Goal: Task Accomplishment & Management: Complete application form

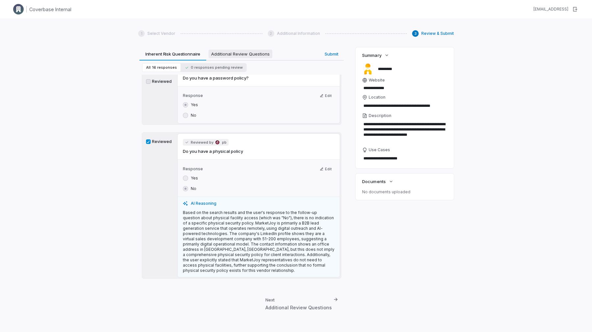
click at [245, 51] on span "Additional Review Questions" at bounding box center [241, 54] width 64 height 9
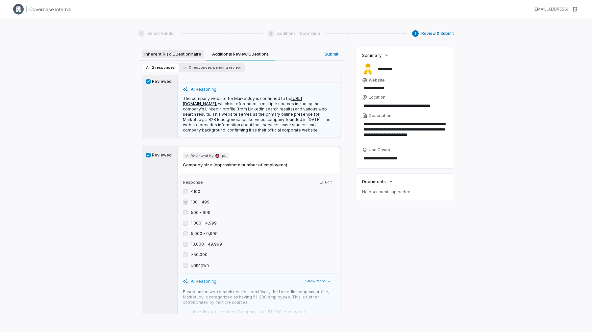
scroll to position [34, 0]
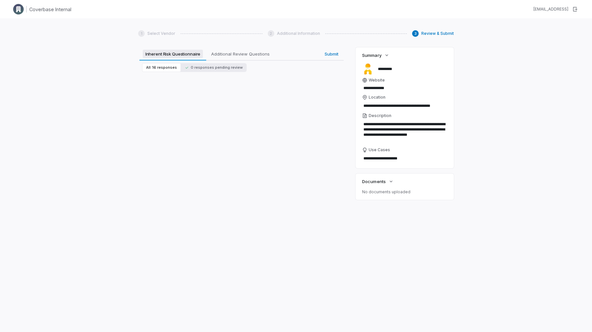
click at [199, 51] on span "Inherent Risk Questionnaire" at bounding box center [173, 54] width 61 height 9
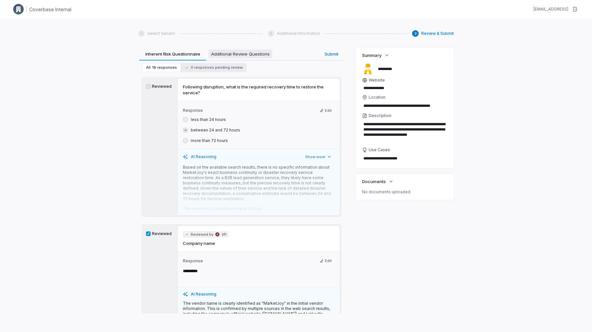
click at [230, 57] on span "Additional Review Questions" at bounding box center [241, 54] width 64 height 9
click at [196, 54] on span "Inherent Risk Questionnaire" at bounding box center [173, 54] width 62 height 9
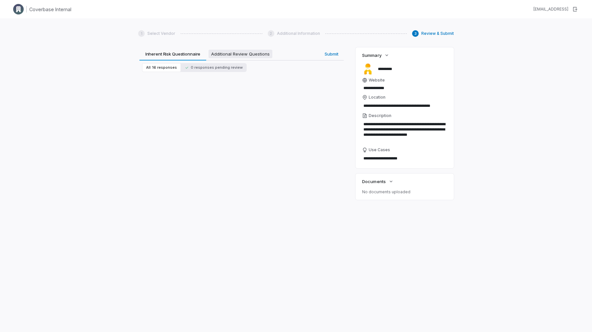
click at [221, 58] on span "Additional Review Questions" at bounding box center [241, 54] width 64 height 9
click at [183, 55] on span "Inherent Risk Questionnaire" at bounding box center [173, 54] width 61 height 9
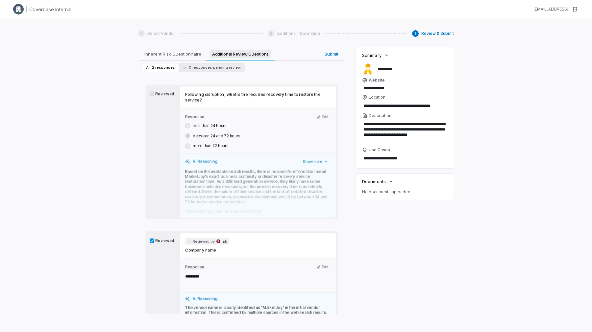
click at [215, 57] on span "Additional Review Questions" at bounding box center [240, 54] width 62 height 9
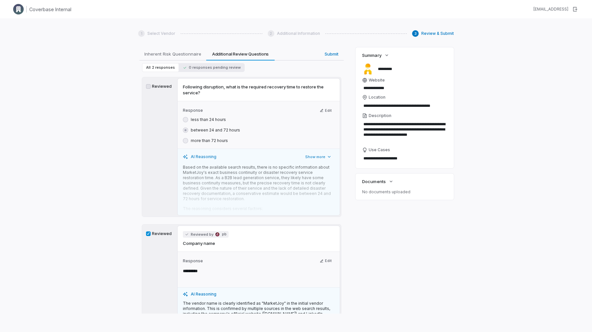
click at [219, 63] on div "All 2 responses 0 responses pending review" at bounding box center [241, 68] width 204 height 14
click at [219, 65] on button "0 responses pending review" at bounding box center [212, 67] width 66 height 9
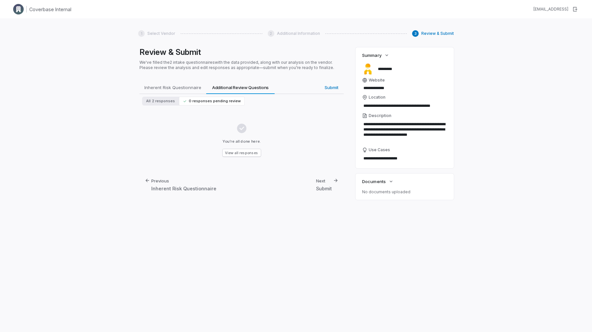
scroll to position [0, 0]
click at [164, 103] on span "2 responses" at bounding box center [163, 101] width 23 height 5
click at [169, 84] on span "Inherent Risk Questionnaire" at bounding box center [173, 87] width 62 height 9
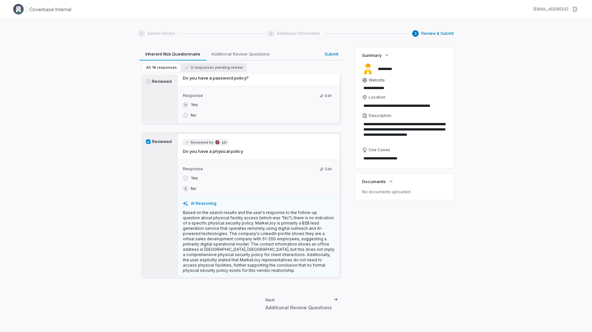
scroll to position [2372, 0]
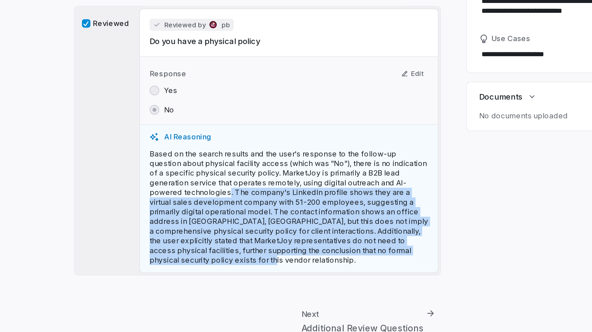
drag, startPoint x: 223, startPoint y: 283, endPoint x: 207, endPoint y: 245, distance: 41.1
click at [207, 245] on p "Based on the search results and the user's response to the follow-up question a…" at bounding box center [259, 241] width 152 height 63
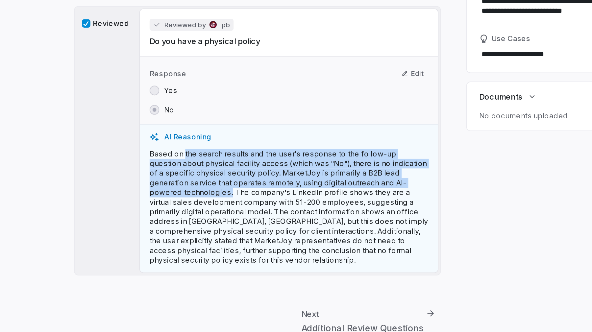
drag, startPoint x: 207, startPoint y: 245, endPoint x: 206, endPoint y: 227, distance: 17.8
click at [206, 227] on p "Based on the search results and the user's response to the follow-up question a…" at bounding box center [259, 241] width 152 height 63
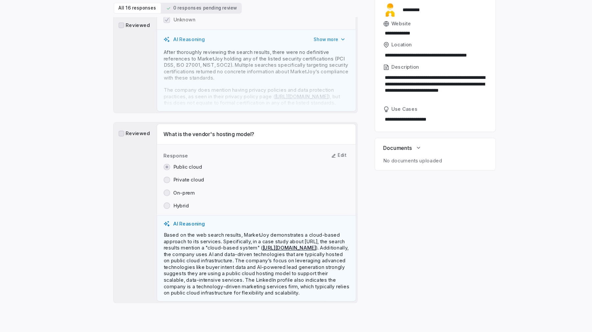
scroll to position [1056, 0]
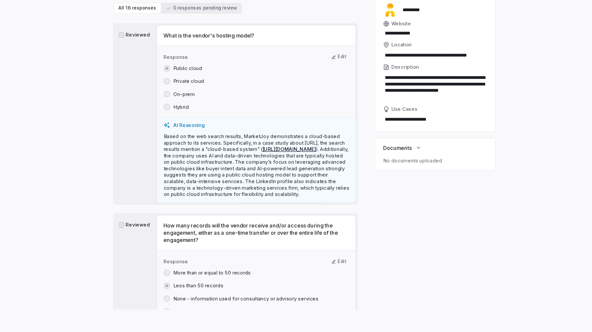
click at [204, 219] on p "Based on the web search results, MarketJoy demonstrates a cloud-based approach …" at bounding box center [259, 196] width 152 height 53
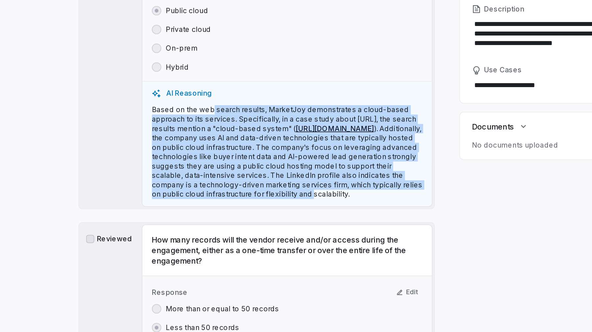
drag, startPoint x: 216, startPoint y: 180, endPoint x: 242, endPoint y: 233, distance: 58.7
click at [242, 222] on p "Based on the web search results, MarketJoy demonstrates a cloud-based approach …" at bounding box center [259, 196] width 152 height 53
drag, startPoint x: 260, startPoint y: 234, endPoint x: 243, endPoint y: 179, distance: 58.2
click at [243, 179] on div "AI Reasoning Based on the web search results, MarketJoy demonstrates a cloud-ba…" at bounding box center [259, 191] width 162 height 70
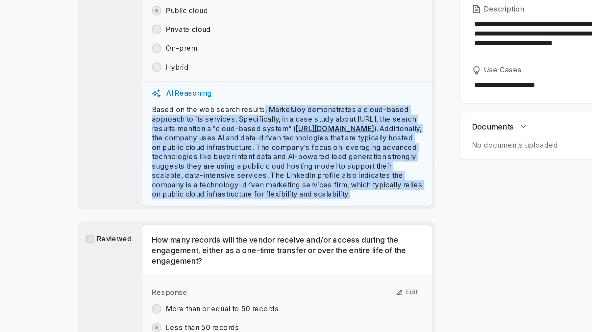
click at [243, 179] on p "Based on the web search results, MarketJoy demonstrates a cloud-based approach …" at bounding box center [259, 196] width 152 height 53
drag, startPoint x: 236, startPoint y: 177, endPoint x: 246, endPoint y: 236, distance: 59.9
click at [246, 226] on div "AI Reasoning Based on the web search results, MarketJoy demonstrates a cloud-ba…" at bounding box center [259, 191] width 162 height 70
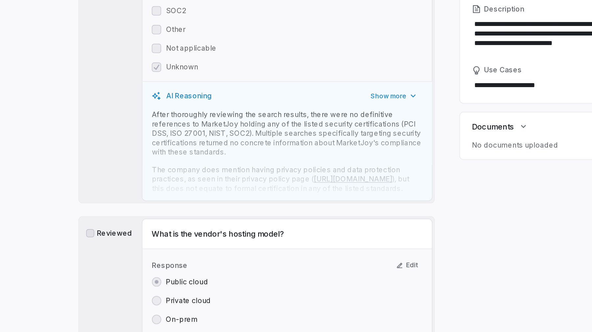
scroll to position [878, 0]
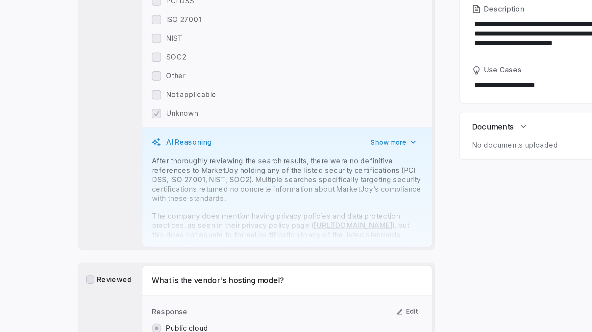
click at [239, 222] on p "After thoroughly reviewing the search results, there were no definitive referen…" at bounding box center [259, 211] width 152 height 26
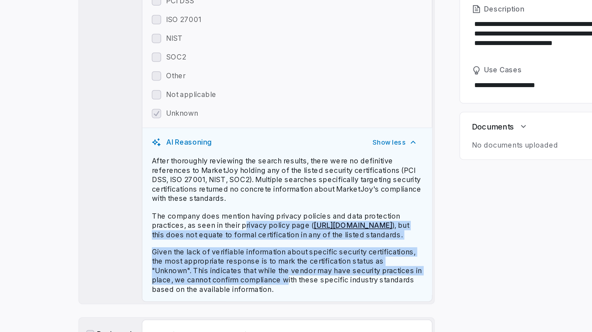
drag, startPoint x: 236, startPoint y: 272, endPoint x: 234, endPoint y: 235, distance: 37.3
click at [234, 235] on div "After thoroughly reviewing the search results, there were no definitive referen…" at bounding box center [259, 236] width 152 height 77
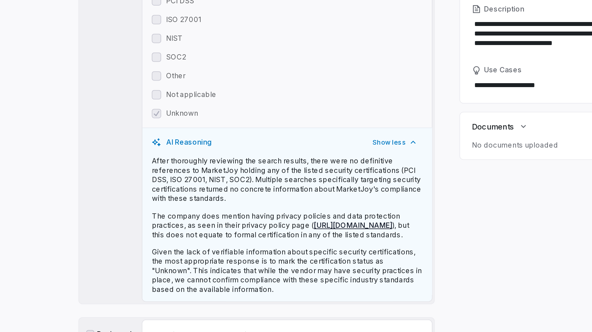
click at [234, 235] on p "The company does mention having privacy policies and data protection practices,…" at bounding box center [259, 237] width 152 height 16
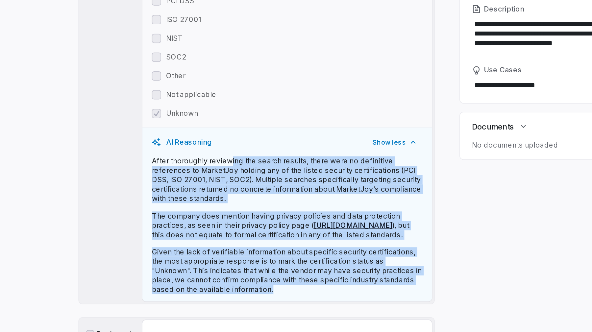
drag, startPoint x: 231, startPoint y: 283, endPoint x: 225, endPoint y: 204, distance: 79.1
click at [226, 204] on div "AI Reasoning Show less After thoroughly reviewing the search results, there wer…" at bounding box center [259, 230] width 162 height 97
click at [225, 204] on p "After thoroughly reviewing the search results, there were no definitive referen…" at bounding box center [259, 211] width 152 height 26
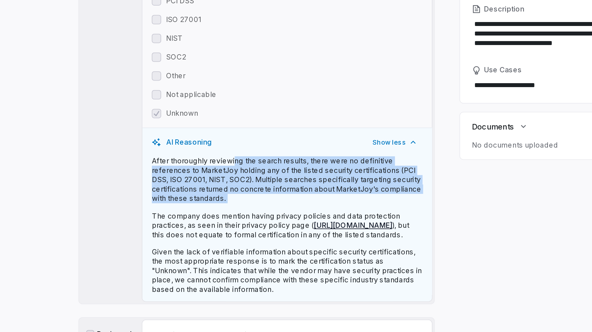
drag, startPoint x: 228, startPoint y: 202, endPoint x: 225, endPoint y: 226, distance: 24.6
click at [225, 226] on div "After thoroughly reviewing the search results, there were no definitive referen…" at bounding box center [259, 236] width 152 height 77
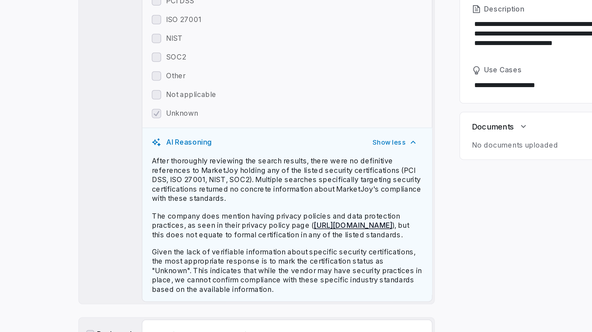
click at [225, 226] on div "After thoroughly reviewing the search results, there were no definitive referen…" at bounding box center [259, 236] width 152 height 77
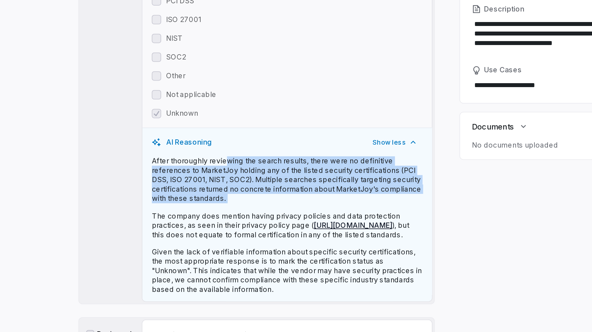
drag, startPoint x: 226, startPoint y: 225, endPoint x: 225, endPoint y: 199, distance: 26.0
click at [225, 199] on div "After thoroughly reviewing the search results, there were no definitive referen…" at bounding box center [259, 236] width 152 height 77
click at [225, 199] on p "After thoroughly reviewing the search results, there were no definitive referen…" at bounding box center [259, 211] width 152 height 26
drag, startPoint x: 225, startPoint y: 198, endPoint x: 225, endPoint y: 223, distance: 25.0
click at [225, 223] on div "AI Reasoning Show less After thoroughly reviewing the search results, there wer…" at bounding box center [259, 230] width 162 height 97
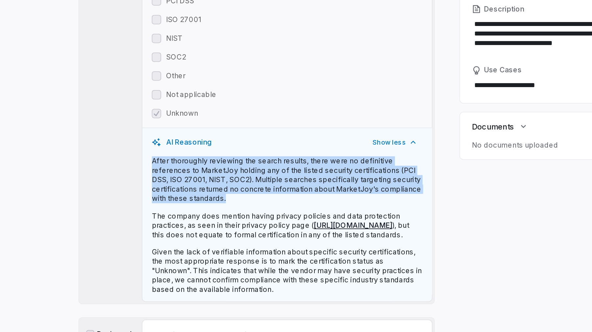
click at [225, 223] on p "After thoroughly reviewing the search results, there were no definitive referen…" at bounding box center [259, 211] width 152 height 26
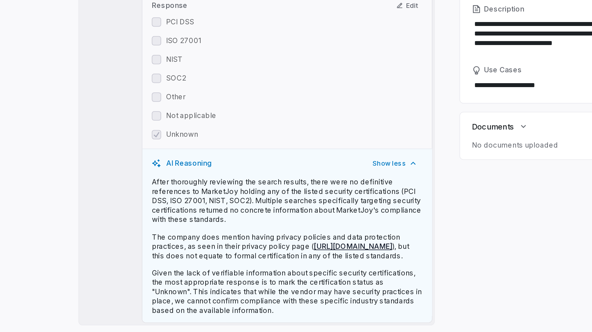
scroll to position [858, 0]
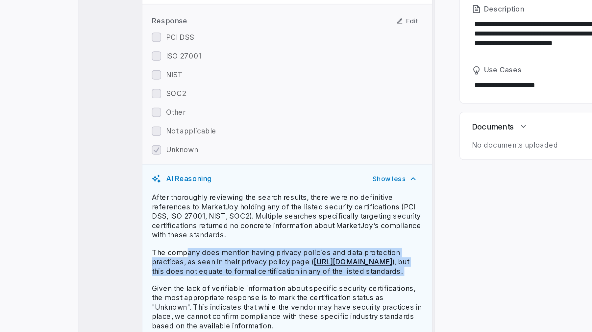
drag, startPoint x: 228, startPoint y: 275, endPoint x: 202, endPoint y: 251, distance: 35.4
click at [202, 251] on div "After thoroughly reviewing the search results, there were no definitive referen…" at bounding box center [259, 257] width 152 height 77
click at [202, 251] on p "The company does mention having privacy policies and data protection practices,…" at bounding box center [259, 258] width 152 height 16
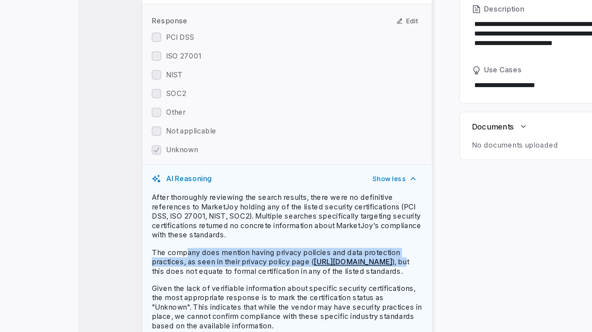
drag, startPoint x: 202, startPoint y: 251, endPoint x: 204, endPoint y: 265, distance: 14.0
click at [204, 265] on p "The company does mention having privacy policies and data protection practices,…" at bounding box center [259, 258] width 152 height 16
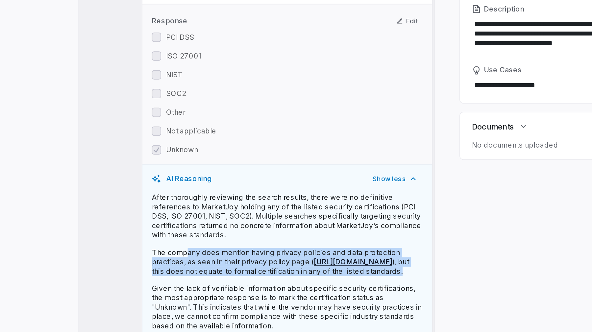
drag, startPoint x: 202, startPoint y: 269, endPoint x: 202, endPoint y: 251, distance: 18.4
click at [202, 251] on p "The company does mention having privacy policies and data protection practices,…" at bounding box center [259, 258] width 152 height 16
drag, startPoint x: 199, startPoint y: 251, endPoint x: 208, endPoint y: 267, distance: 18.8
click at [208, 265] on p "The company does mention having privacy policies and data protection practices,…" at bounding box center [259, 258] width 152 height 16
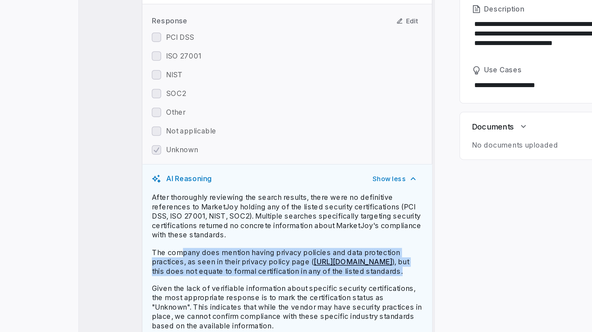
click at [208, 265] on p "The company does mention having privacy policies and data protection practices,…" at bounding box center [259, 258] width 152 height 16
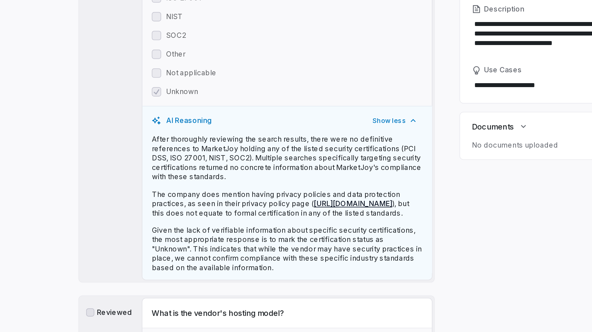
scroll to position [892, 0]
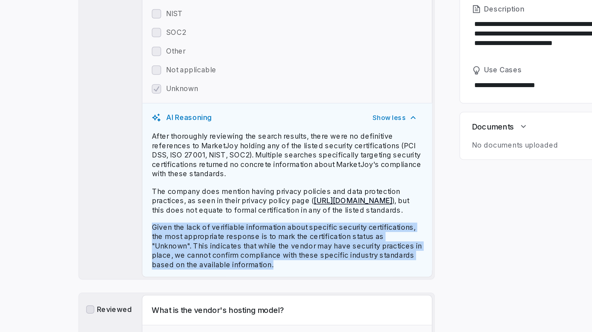
drag, startPoint x: 205, startPoint y: 239, endPoint x: 232, endPoint y: 265, distance: 37.7
click at [232, 262] on div "After thoroughly reviewing the search results, there were no definitive referen…" at bounding box center [259, 222] width 152 height 77
click at [232, 262] on p "Given the lack of verifiable information about specific security certifications…" at bounding box center [259, 248] width 152 height 26
drag, startPoint x: 238, startPoint y: 265, endPoint x: 229, endPoint y: 245, distance: 22.4
click at [229, 245] on p "Given the lack of verifiable information about specific security certifications…" at bounding box center [259, 248] width 152 height 26
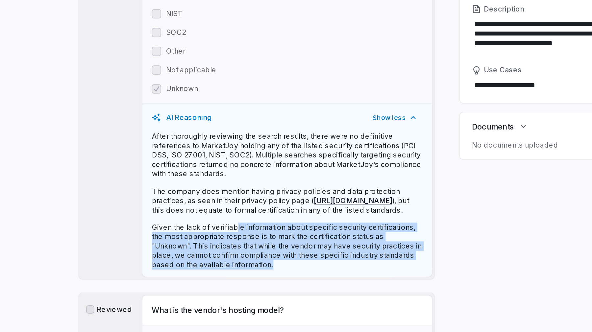
click at [229, 245] on p "Given the lack of verifiable information about specific security certifications…" at bounding box center [259, 248] width 152 height 26
drag, startPoint x: 229, startPoint y: 242, endPoint x: 230, endPoint y: 263, distance: 20.7
click at [230, 262] on p "Given the lack of verifiable information about specific security certifications…" at bounding box center [259, 248] width 152 height 26
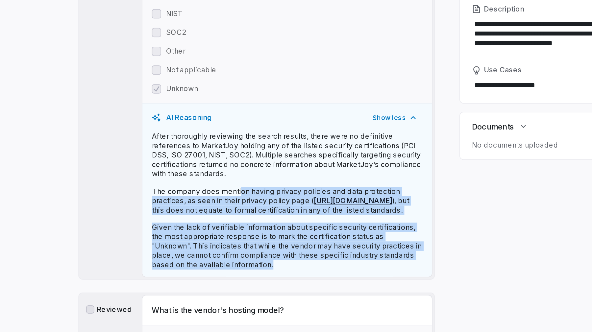
drag, startPoint x: 231, startPoint y: 267, endPoint x: 230, endPoint y: 217, distance: 50.0
click at [230, 217] on div "After thoroughly reviewing the search results, there were no definitive referen…" at bounding box center [259, 222] width 152 height 77
click at [230, 217] on p "The company does mention having privacy policies and data protection practices,…" at bounding box center [259, 223] width 152 height 16
drag, startPoint x: 228, startPoint y: 212, endPoint x: 231, endPoint y: 265, distance: 52.7
click at [231, 262] on div "After thoroughly reviewing the search results, there were no definitive referen…" at bounding box center [259, 222] width 152 height 77
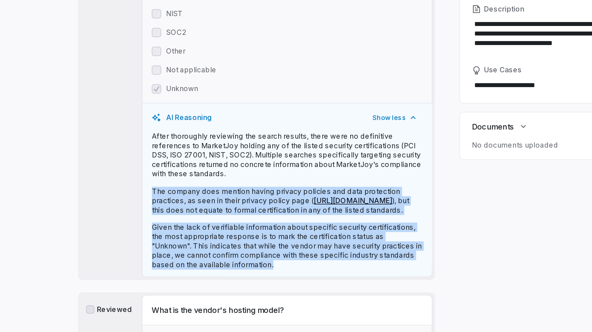
click at [231, 262] on p "Given the lack of verifiable information about specific security certifications…" at bounding box center [259, 248] width 152 height 26
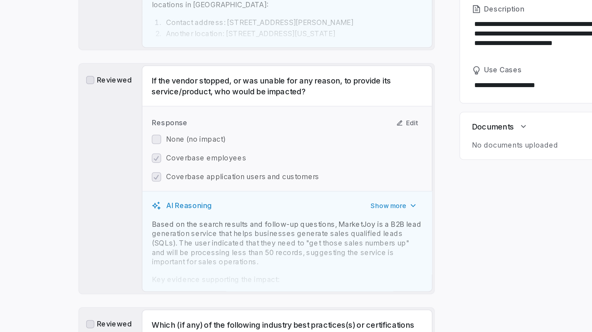
scroll to position [658, 0]
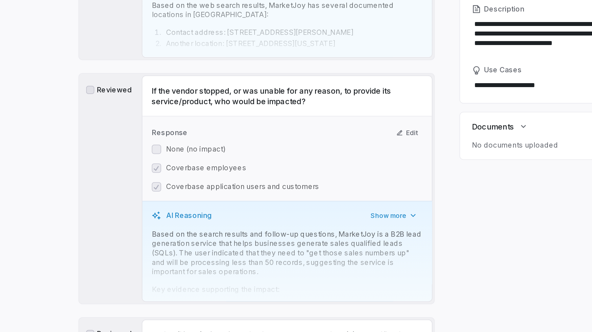
click at [270, 240] on p "Based on the search results and follow-up questions, MarketJoy is a B2B lead ge…" at bounding box center [259, 252] width 152 height 26
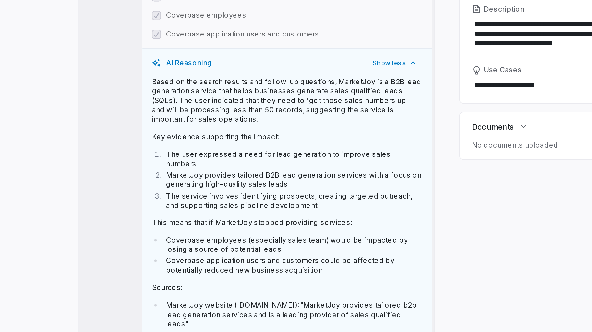
scroll to position [760, 0]
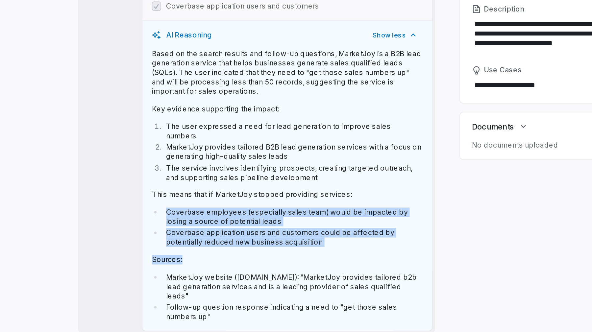
drag, startPoint x: 290, startPoint y: 245, endPoint x: 278, endPoint y: 215, distance: 32.9
click at [278, 215] on div "Based on the search results and follow-up questions, MarketJoy is a B2B lead ge…" at bounding box center [259, 215] width 152 height 154
drag, startPoint x: 251, startPoint y: 216, endPoint x: 250, endPoint y: 253, distance: 37.5
click at [250, 253] on div "Based on the search results and follow-up questions, MarketJoy is a B2B lead ge…" at bounding box center [259, 215] width 152 height 154
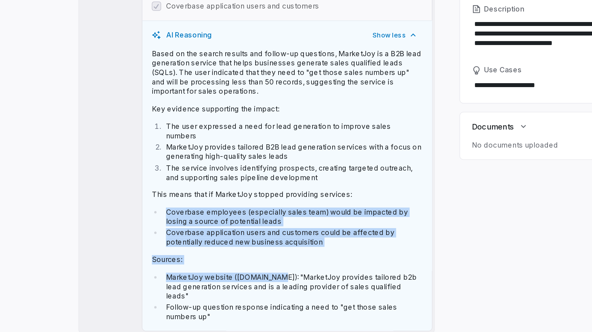
click at [250, 263] on li "MarketJoy website ([DOMAIN_NAME]): "MarketJoy provides tailored b2b lead genera…" at bounding box center [261, 271] width 145 height 16
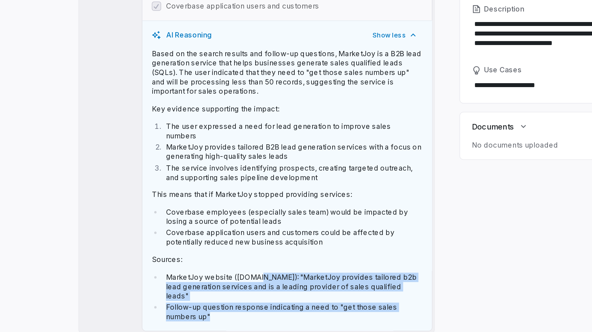
drag, startPoint x: 242, startPoint y: 279, endPoint x: 242, endPoint y: 254, distance: 25.3
click at [242, 254] on div "AI Reasoning Show less Based on the search results and follow-up questions, Mar…" at bounding box center [259, 209] width 162 height 174
click at [242, 263] on li "MarketJoy website ([DOMAIN_NAME]): "MarketJoy provides tailored b2b lead genera…" at bounding box center [261, 271] width 145 height 16
drag, startPoint x: 221, startPoint y: 277, endPoint x: 215, endPoint y: 250, distance: 28.3
click at [215, 250] on div "AI Reasoning Show less Based on the search results and follow-up questions, Mar…" at bounding box center [259, 209] width 162 height 174
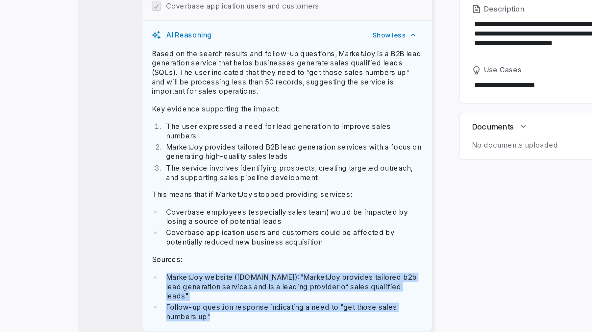
click at [215, 250] on div "Based on the search results and follow-up questions, MarketJoy is a B2B lead ge…" at bounding box center [259, 215] width 152 height 154
drag, startPoint x: 215, startPoint y: 253, endPoint x: 215, endPoint y: 275, distance: 22.0
click at [215, 275] on div "Based on the search results and follow-up questions, MarketJoy is a B2B lead ge…" at bounding box center [259, 215] width 152 height 154
drag, startPoint x: 219, startPoint y: 275, endPoint x: 218, endPoint y: 256, distance: 18.8
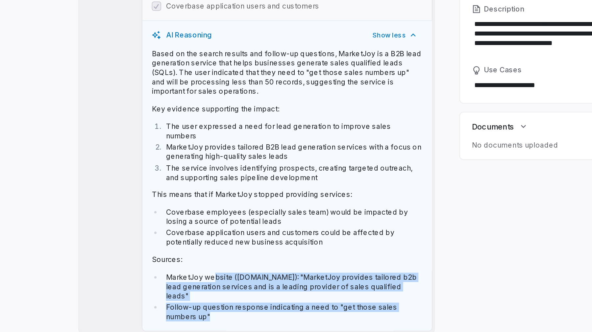
click at [218, 263] on ul "MarketJoy website ([DOMAIN_NAME]): "MarketJoy provides tailored b2b lead genera…" at bounding box center [259, 276] width 152 height 27
click at [218, 263] on li "MarketJoy website ([DOMAIN_NAME]): "MarketJoy provides tailored b2b lead genera…" at bounding box center [261, 271] width 145 height 16
drag, startPoint x: 216, startPoint y: 256, endPoint x: 215, endPoint y: 279, distance: 23.0
click at [215, 279] on div "AI Reasoning Show less Based on the search results and follow-up questions, Mar…" at bounding box center [259, 209] width 162 height 174
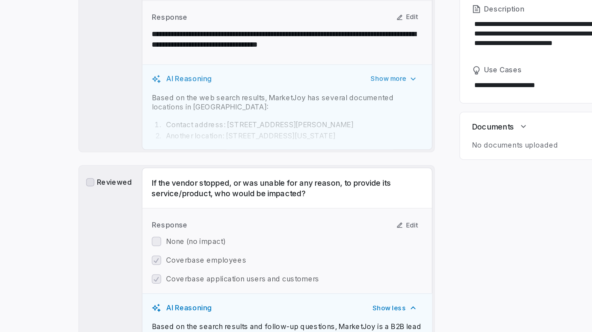
scroll to position [593, 0]
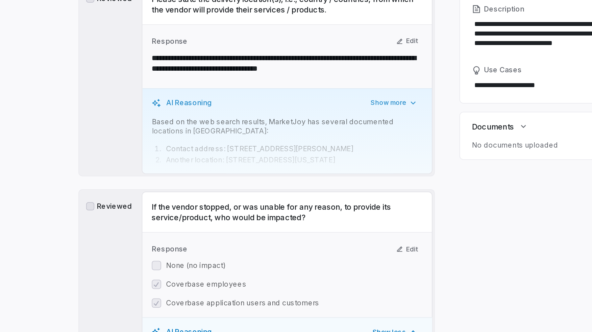
click at [239, 192] on ol "Contact address: [STREET_ADDRESS][PERSON_NAME] Another location: [STREET_ADDRES…" at bounding box center [259, 197] width 152 height 12
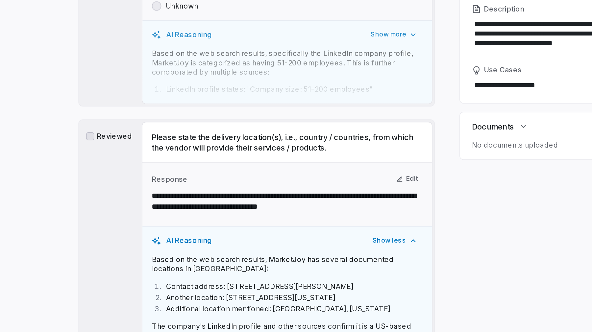
scroll to position [505, 0]
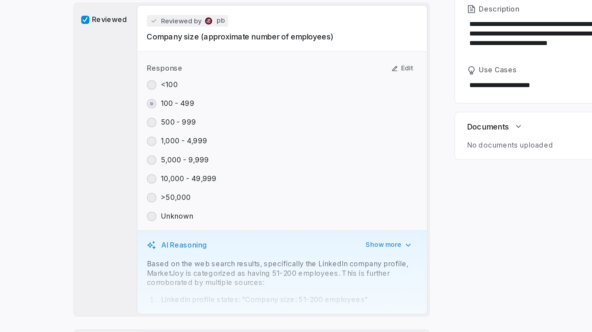
click at [265, 258] on p "Based on the web search results, specifically the LinkedIn company profile, Mar…" at bounding box center [259, 264] width 152 height 16
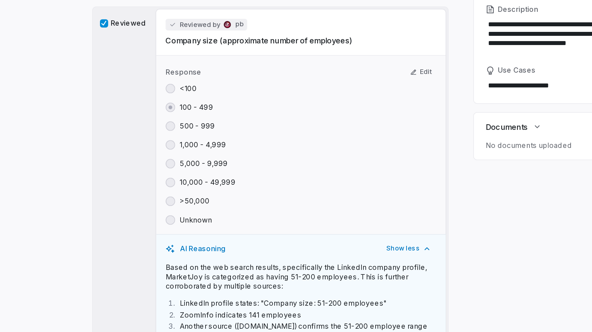
scroll to position [377, 0]
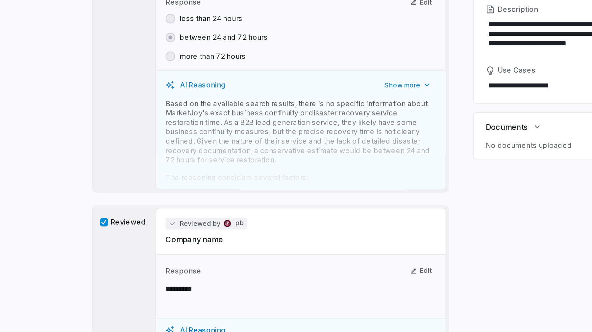
type textarea "*"
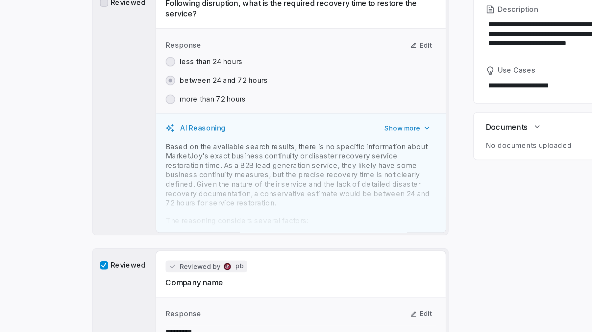
scroll to position [0, 0]
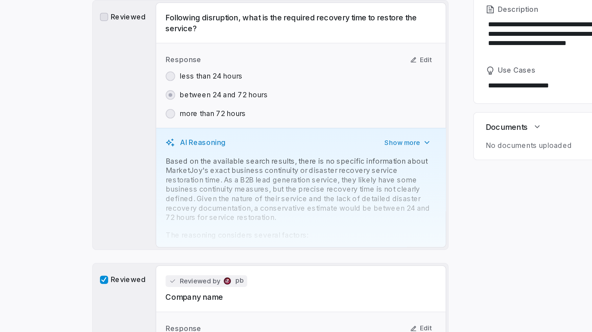
click at [273, 223] on p "Based on the available search results, there is no specific information about M…" at bounding box center [259, 216] width 152 height 37
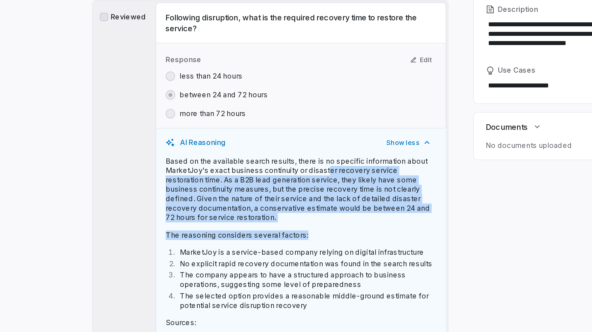
drag, startPoint x: 274, startPoint y: 244, endPoint x: 271, endPoint y: 207, distance: 37.6
click at [271, 207] on div "Based on the available search results, there is no specific information about M…" at bounding box center [259, 257] width 152 height 119
click at [271, 207] on p "Based on the available search results, there is no specific information about M…" at bounding box center [259, 216] width 152 height 37
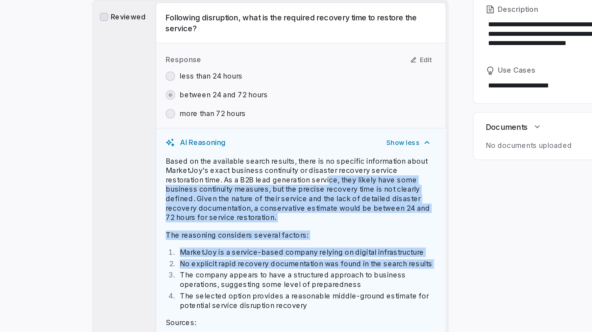
drag, startPoint x: 251, startPoint y: 212, endPoint x: 264, endPoint y: 261, distance: 50.3
click at [264, 261] on div "Based on the available search results, there is no specific information about M…" at bounding box center [259, 257] width 152 height 119
click at [264, 261] on ol "MarketJoy is a service-based company relying on digital infrastructure No expli…" at bounding box center [259, 266] width 152 height 35
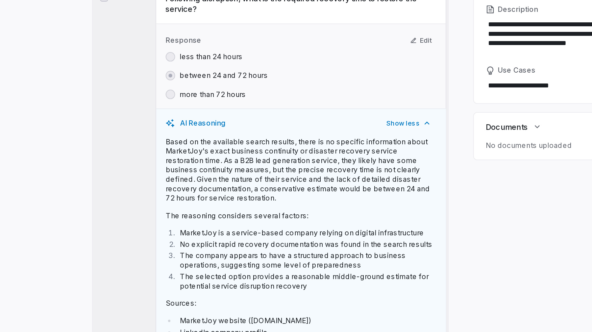
scroll to position [36, 0]
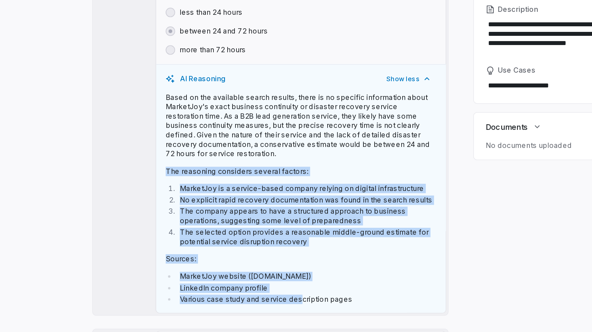
drag, startPoint x: 256, startPoint y: 279, endPoint x: 255, endPoint y: 198, distance: 81.2
click at [255, 198] on div "Based on the available search results, there is no specific information about M…" at bounding box center [259, 221] width 152 height 119
click at [255, 198] on p "Based on the available search results, there is no specific information about M…" at bounding box center [259, 180] width 152 height 37
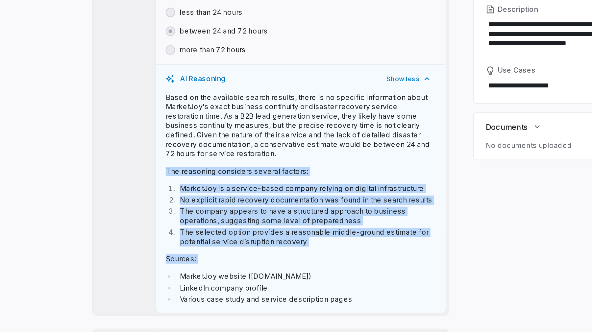
drag, startPoint x: 248, startPoint y: 198, endPoint x: 248, endPoint y: 263, distance: 65.1
click at [248, 263] on div "Based on the available search results, there is no specific information about M…" at bounding box center [259, 221] width 152 height 119
click at [248, 263] on li "MarketJoy website ([DOMAIN_NAME])" at bounding box center [261, 265] width 145 height 5
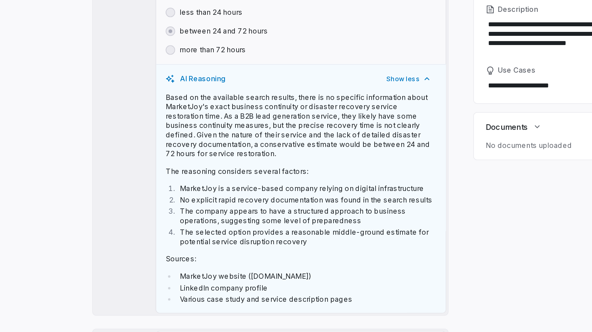
scroll to position [0, 0]
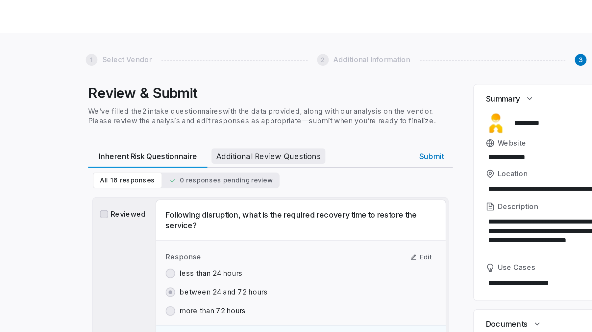
click at [246, 86] on span "Additional Review Questions" at bounding box center [241, 87] width 64 height 9
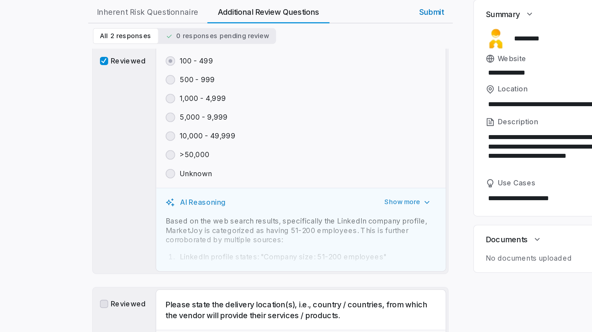
scroll to position [556, 0]
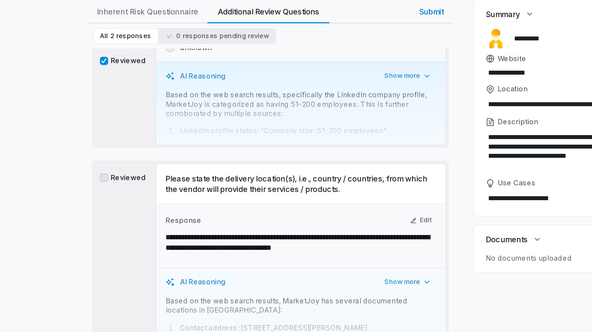
click at [273, 118] on li "LinkedIn profile states: "Company size: 51-200 employees"" at bounding box center [261, 120] width 145 height 5
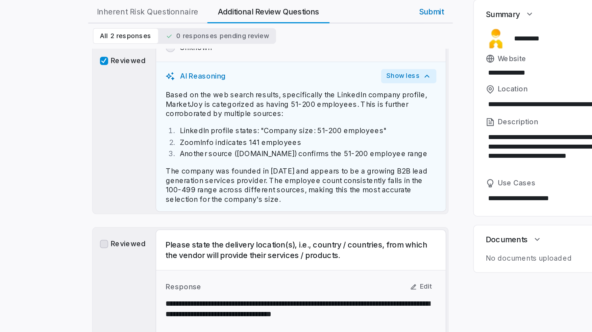
click at [308, 86] on button "Show less" at bounding box center [319, 90] width 31 height 8
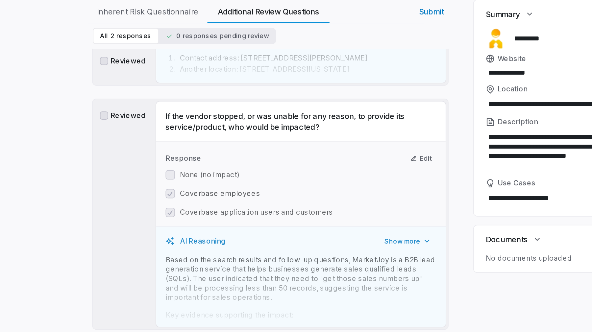
scroll to position [748, 0]
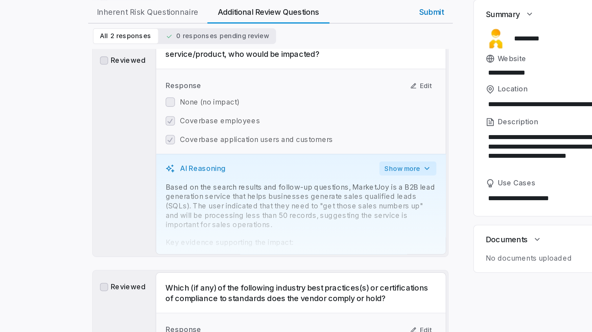
click at [303, 138] on button "Show more" at bounding box center [319, 142] width 32 height 8
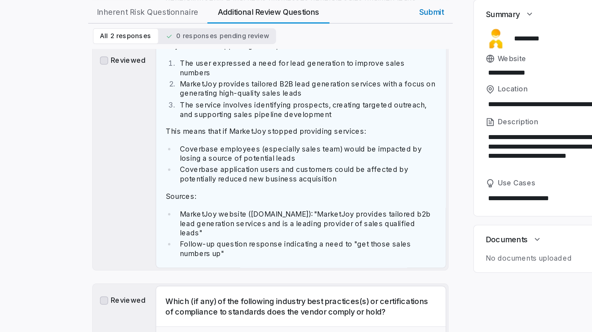
scroll to position [903, 0]
